Goal: Information Seeking & Learning: Find specific fact

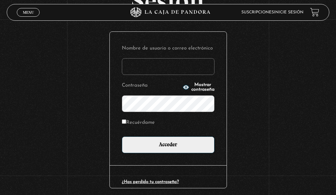
scroll to position [67, 0]
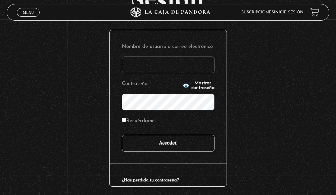
type input "[EMAIL_ADDRESS][DOMAIN_NAME]"
click at [150, 145] on input "Acceder" at bounding box center [168, 143] width 93 height 17
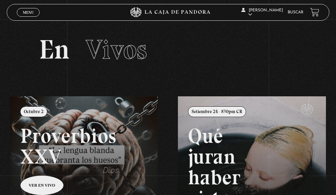
click at [28, 12] on span "Menu" at bounding box center [28, 12] width 11 height 4
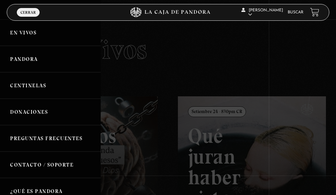
click at [294, 12] on link "Buscar" at bounding box center [295, 12] width 16 height 4
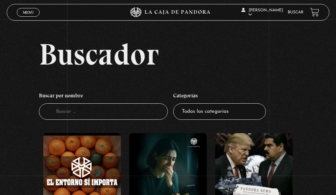
click at [87, 112] on input "Buscador" at bounding box center [103, 112] width 129 height 16
type input "green"
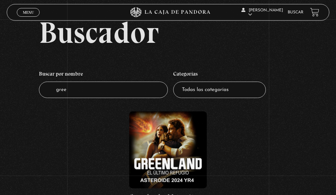
scroll to position [34, 0]
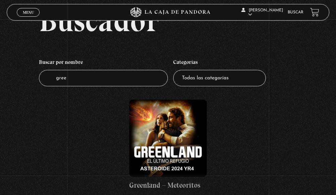
click at [167, 138] on figure at bounding box center [167, 138] width 77 height 77
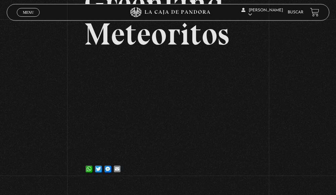
scroll to position [67, 0]
